Goal: Browse casually: Explore the website without a specific task or goal

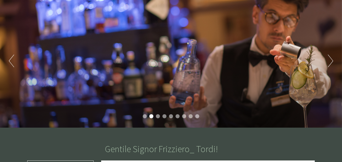
scroll to position [50, 0]
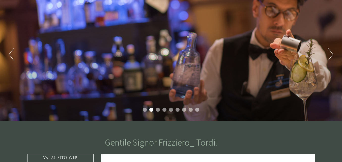
click at [332, 55] on button "Next" at bounding box center [330, 54] width 5 height 13
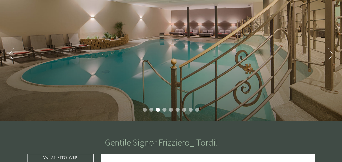
click at [330, 53] on button "Next" at bounding box center [330, 54] width 5 height 13
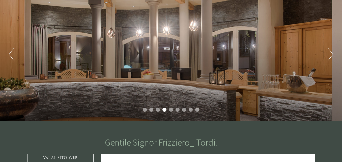
click at [330, 53] on button "Next" at bounding box center [330, 54] width 5 height 13
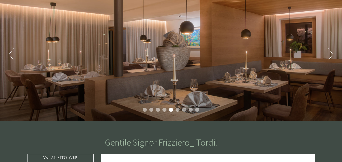
click at [330, 54] on button "Next" at bounding box center [330, 54] width 5 height 13
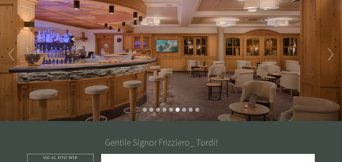
click at [329, 54] on button "Next" at bounding box center [330, 54] width 5 height 13
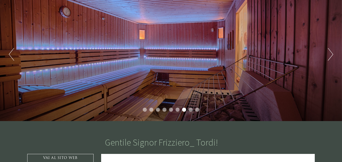
click at [329, 54] on button "Next" at bounding box center [330, 54] width 5 height 13
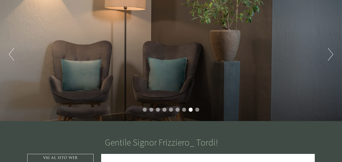
click at [329, 54] on button "Next" at bounding box center [330, 54] width 5 height 13
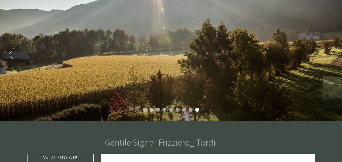
click at [329, 54] on button "Next" at bounding box center [330, 54] width 5 height 13
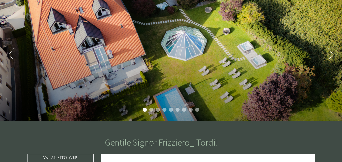
click at [329, 54] on button "Next" at bounding box center [330, 54] width 5 height 13
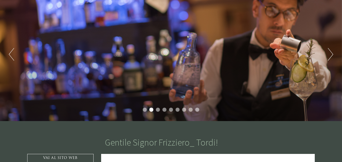
click at [329, 54] on button "Next" at bounding box center [330, 54] width 5 height 13
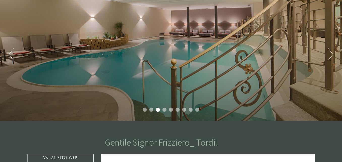
click at [12, 52] on button "Previous" at bounding box center [11, 54] width 5 height 13
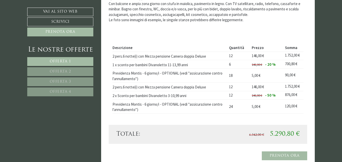
scroll to position [479, 0]
